Goal: Communication & Community: Answer question/provide support

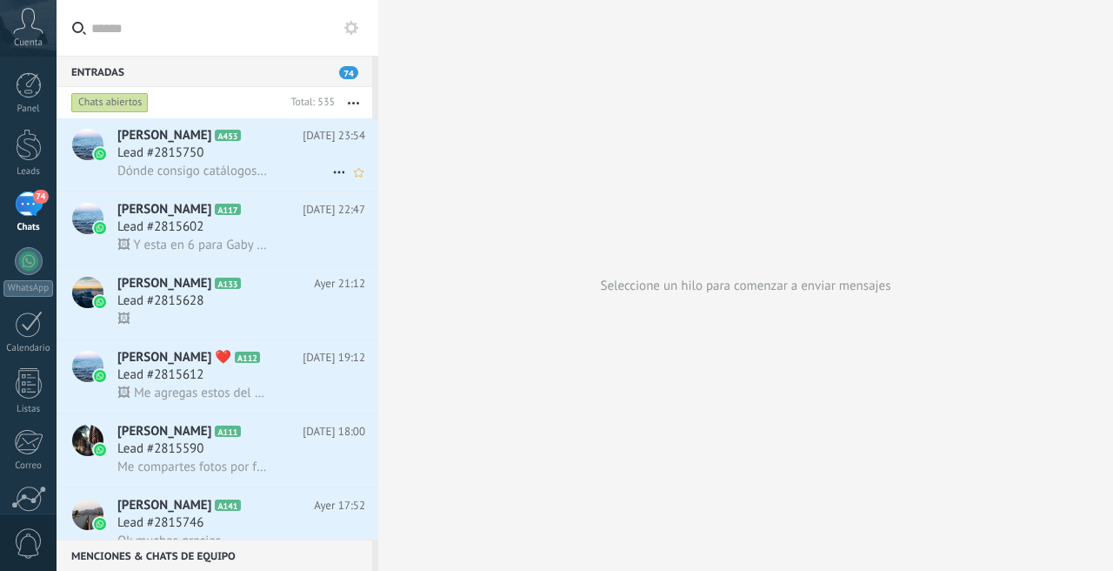
click at [211, 143] on span "[PERSON_NAME]" at bounding box center [164, 135] width 94 height 17
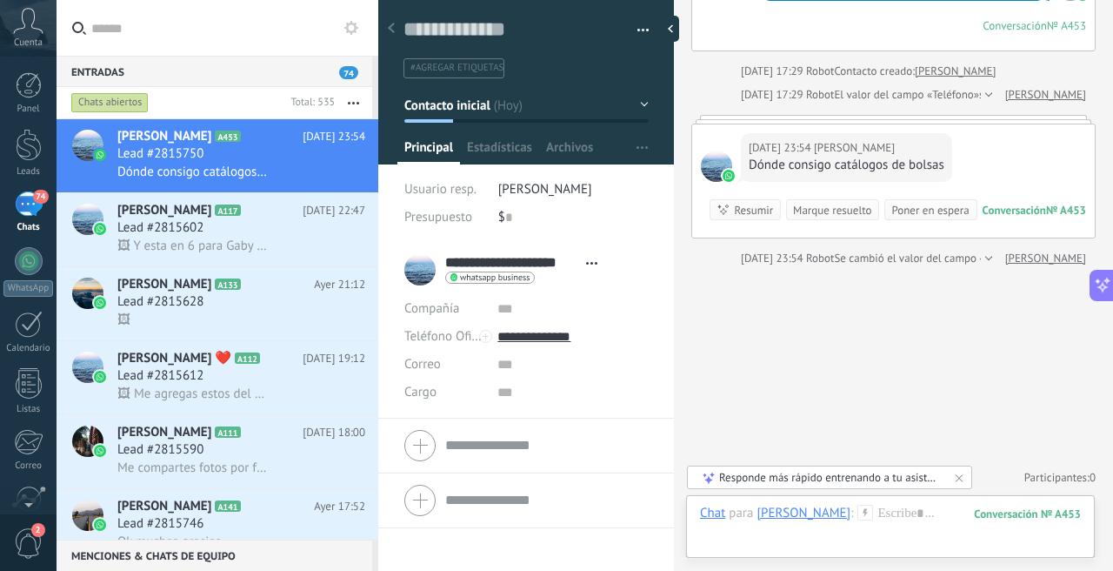
scroll to position [2, 0]
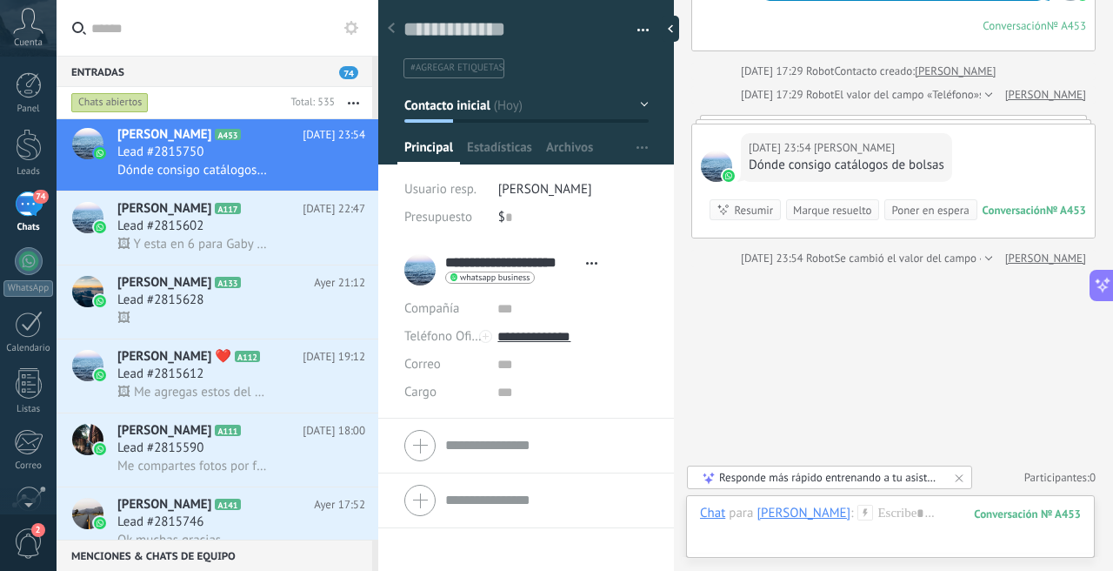
click at [576, 193] on span "[PERSON_NAME]" at bounding box center [545, 189] width 94 height 17
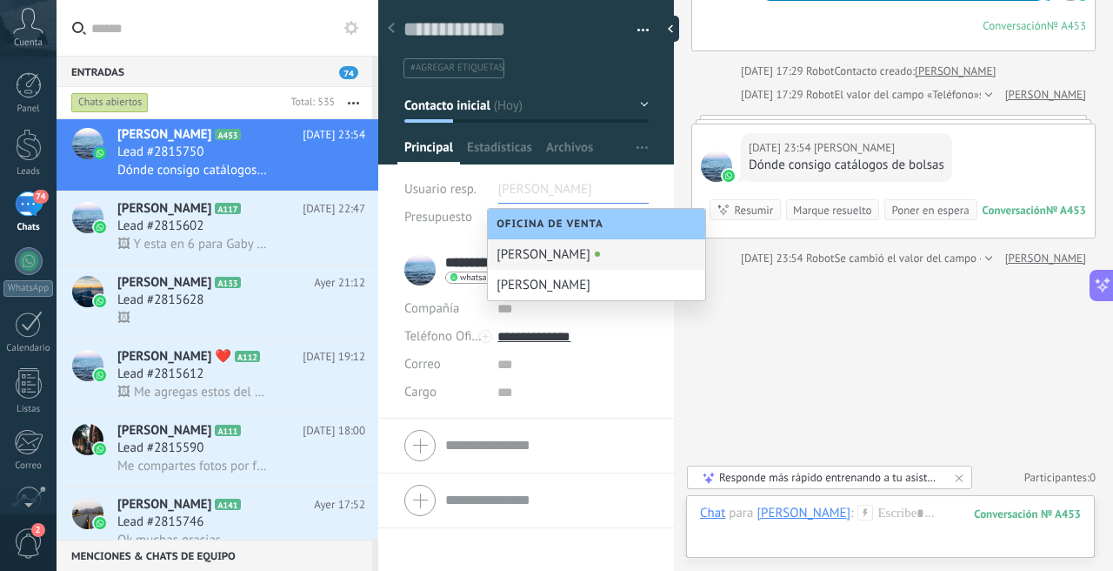
click at [659, 177] on div "Guardar y crear Imprimir Administrar etiquetas Exportar a excel" at bounding box center [526, 116] width 297 height 254
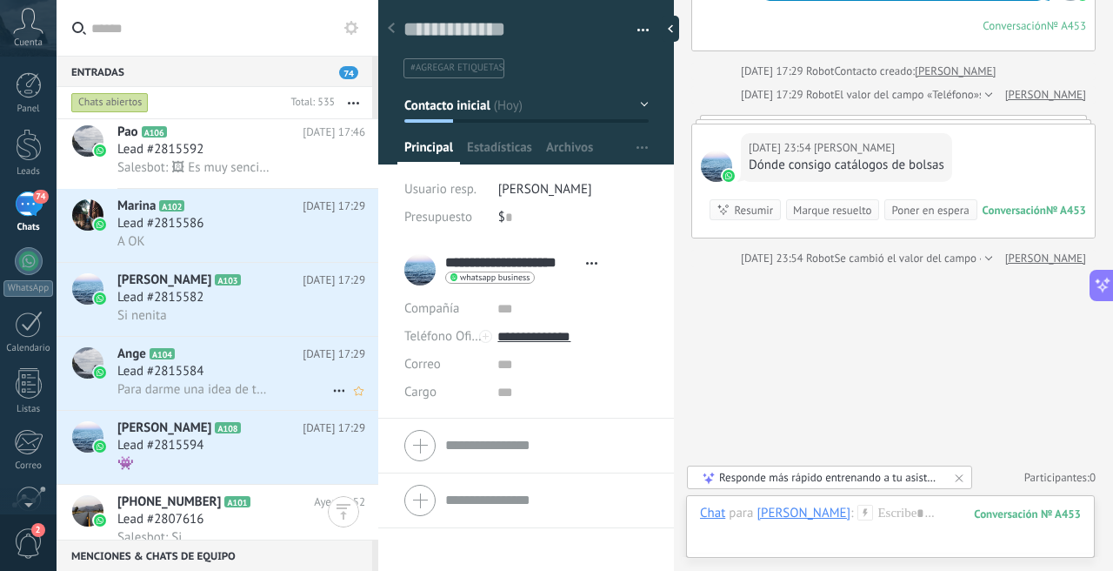
scroll to position [1005, 0]
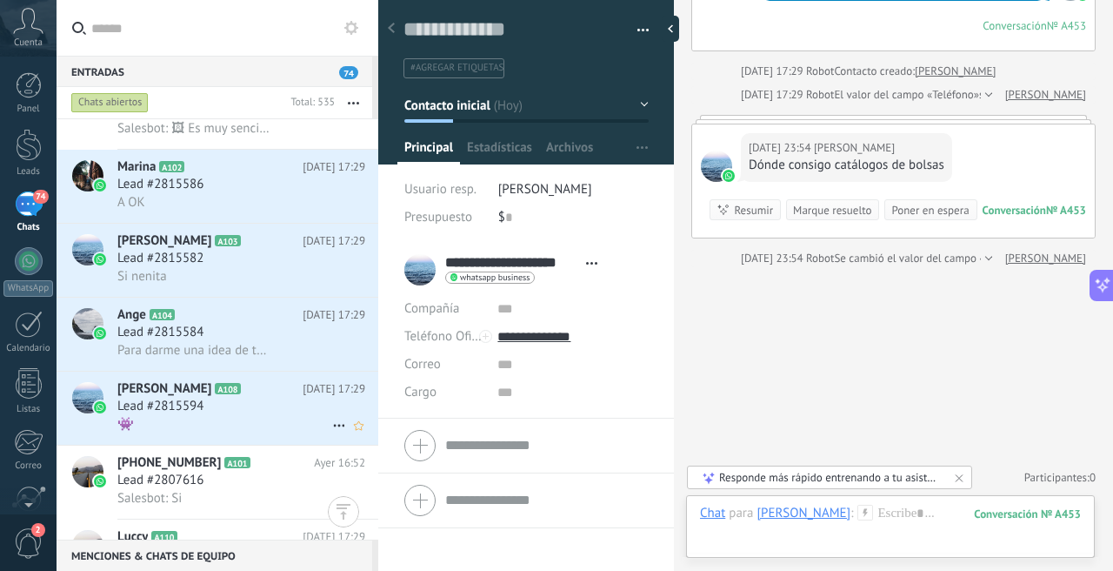
click at [239, 391] on span "A108" at bounding box center [227, 388] width 25 height 11
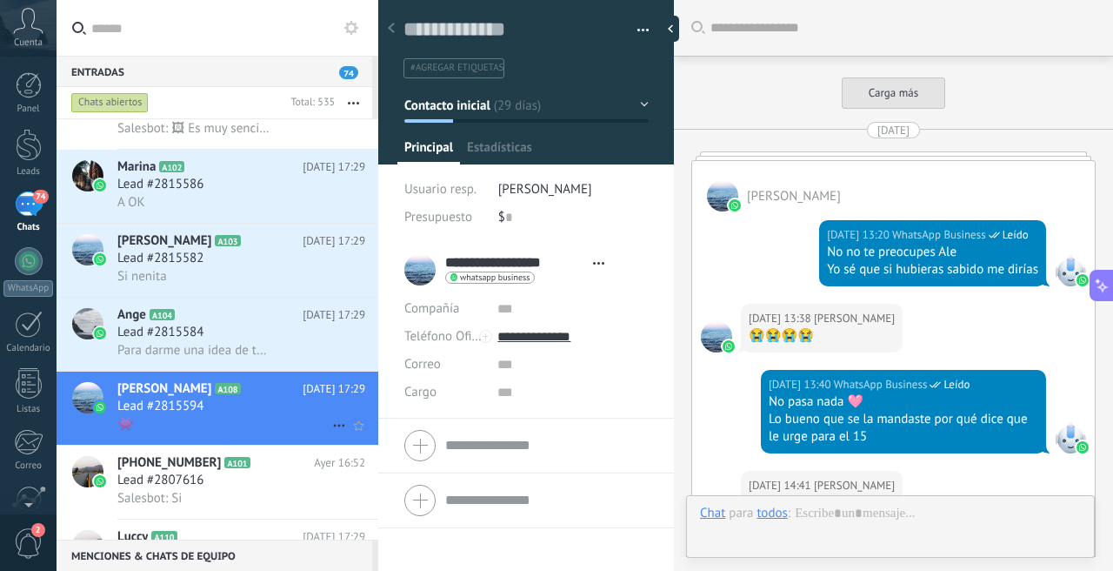
type textarea "**********"
